Goal: Information Seeking & Learning: Learn about a topic

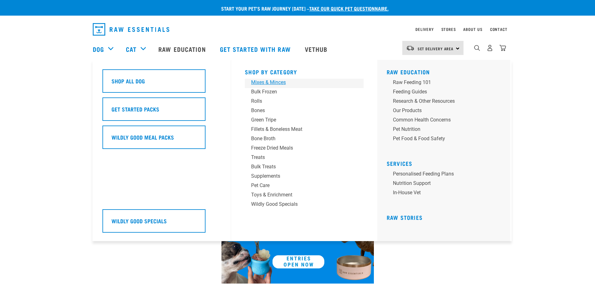
click at [261, 86] on link "Mixes & Minces" at bounding box center [304, 83] width 119 height 9
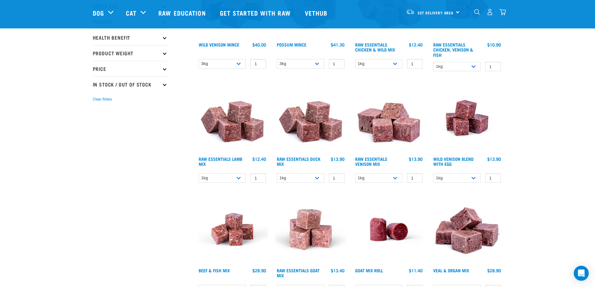
scroll to position [156, 0]
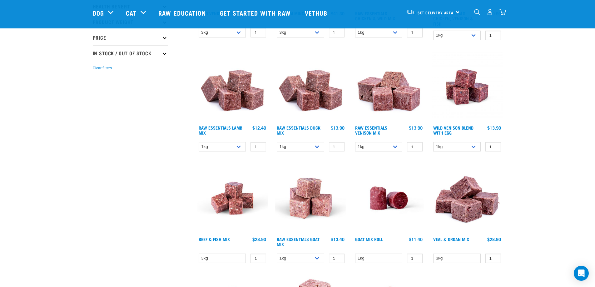
click at [371, 136] on h4 "Raw Essentials Venison Mix" at bounding box center [378, 131] width 47 height 12
click at [363, 134] on link "Raw Essentials Venison Mix" at bounding box center [371, 129] width 32 height 7
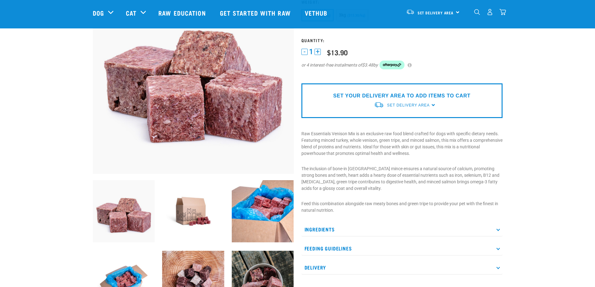
scroll to position [94, 0]
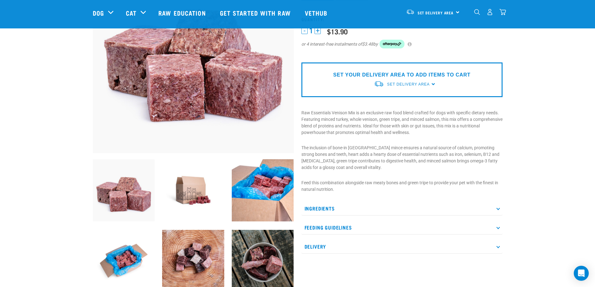
click at [357, 146] on div "Raw Essentials Venison Mix 1" at bounding box center [402, 119] width 209 height 353
click at [393, 212] on p "Ingredients" at bounding box center [401, 208] width 201 height 14
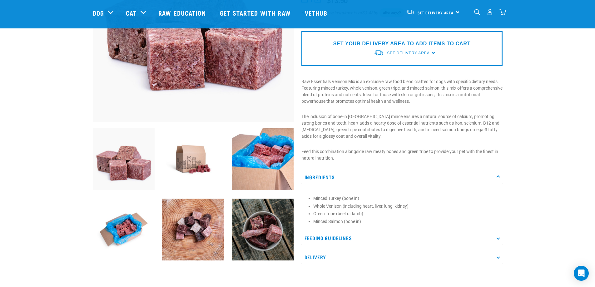
scroll to position [0, 0]
